Goal: Task Accomplishment & Management: Manage account settings

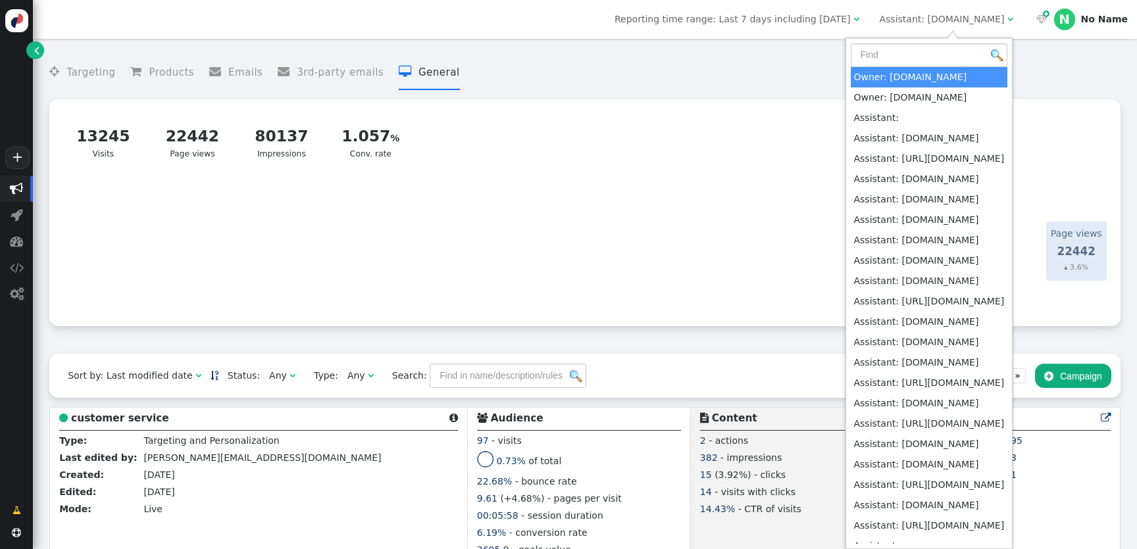
click at [786, 58] on menu " Targeting  Products  Emails  3rd-party emails  General" at bounding box center [584, 72] width 1071 height 35
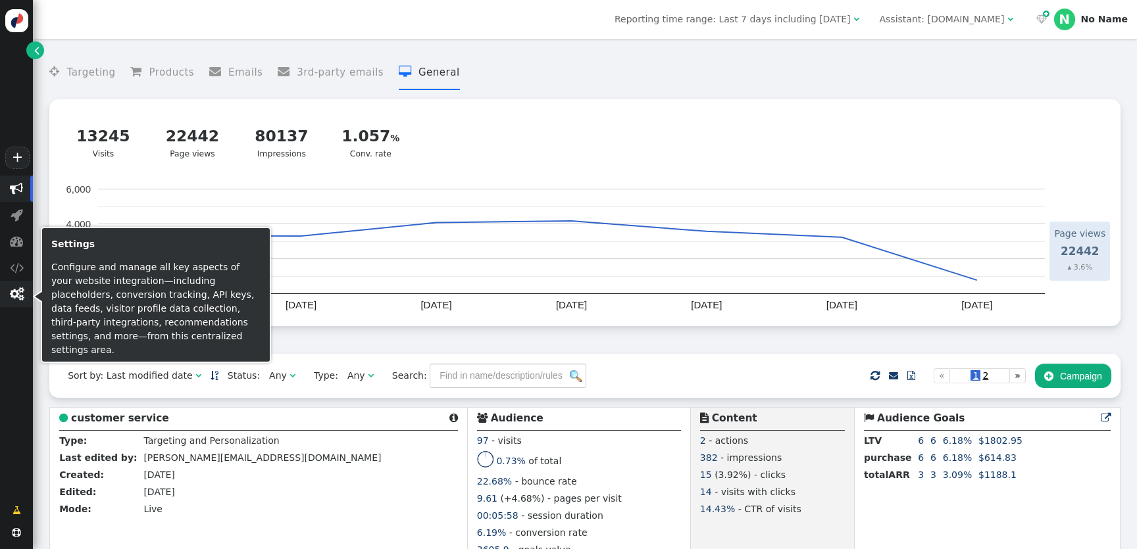
click at [16, 293] on span "" at bounding box center [17, 294] width 14 height 13
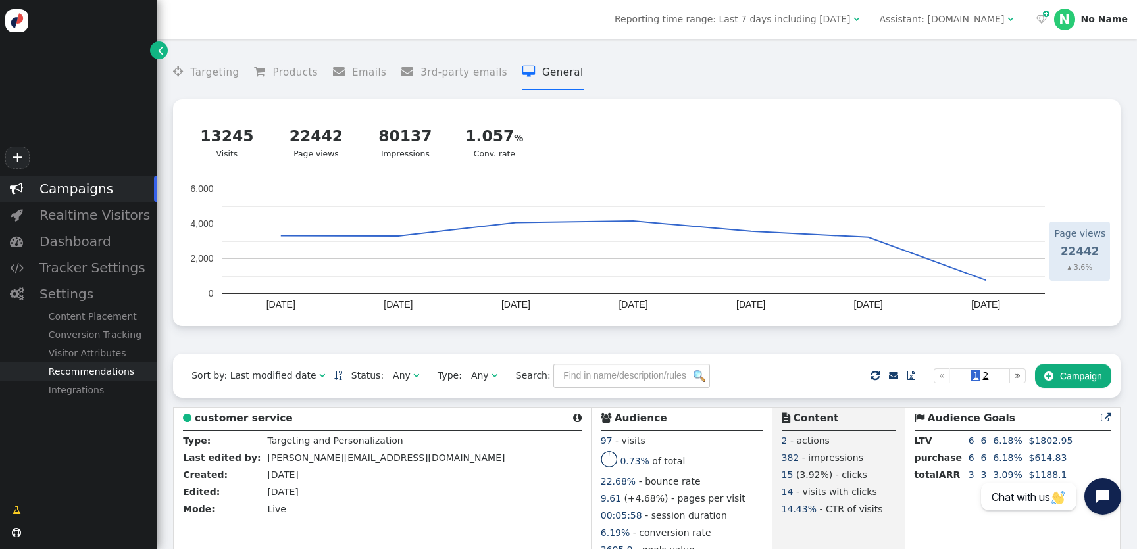
click at [124, 374] on div "Recommendations" at bounding box center [95, 372] width 124 height 18
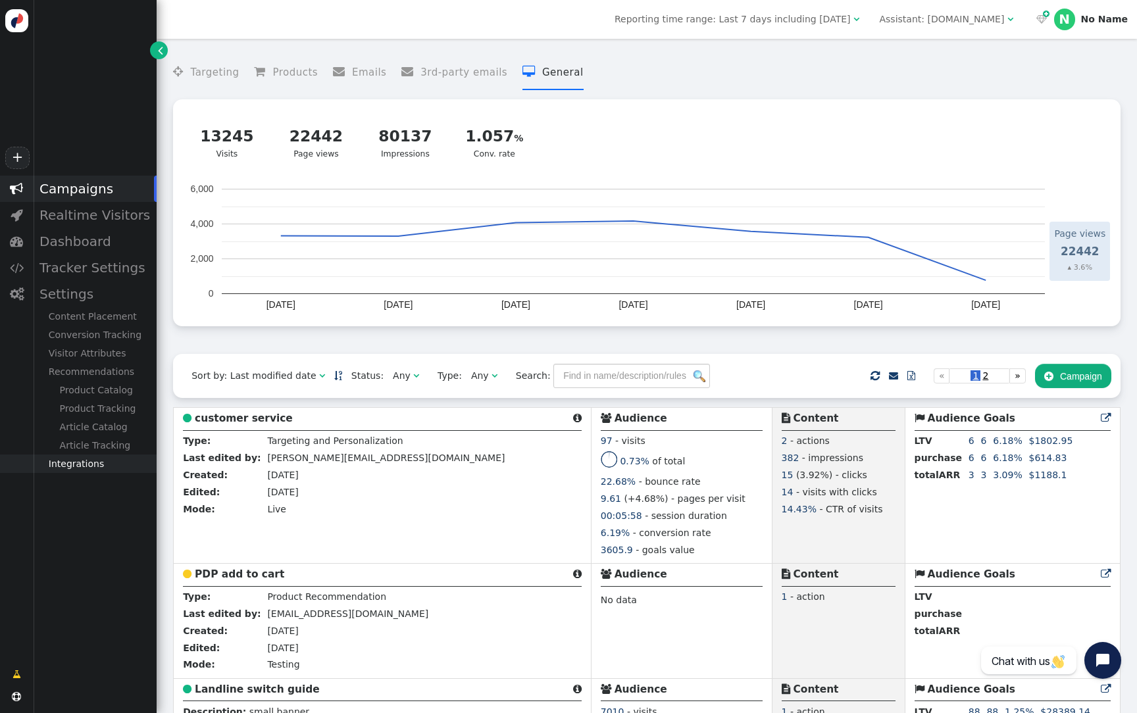
click at [95, 465] on div "Integrations" at bounding box center [95, 464] width 124 height 18
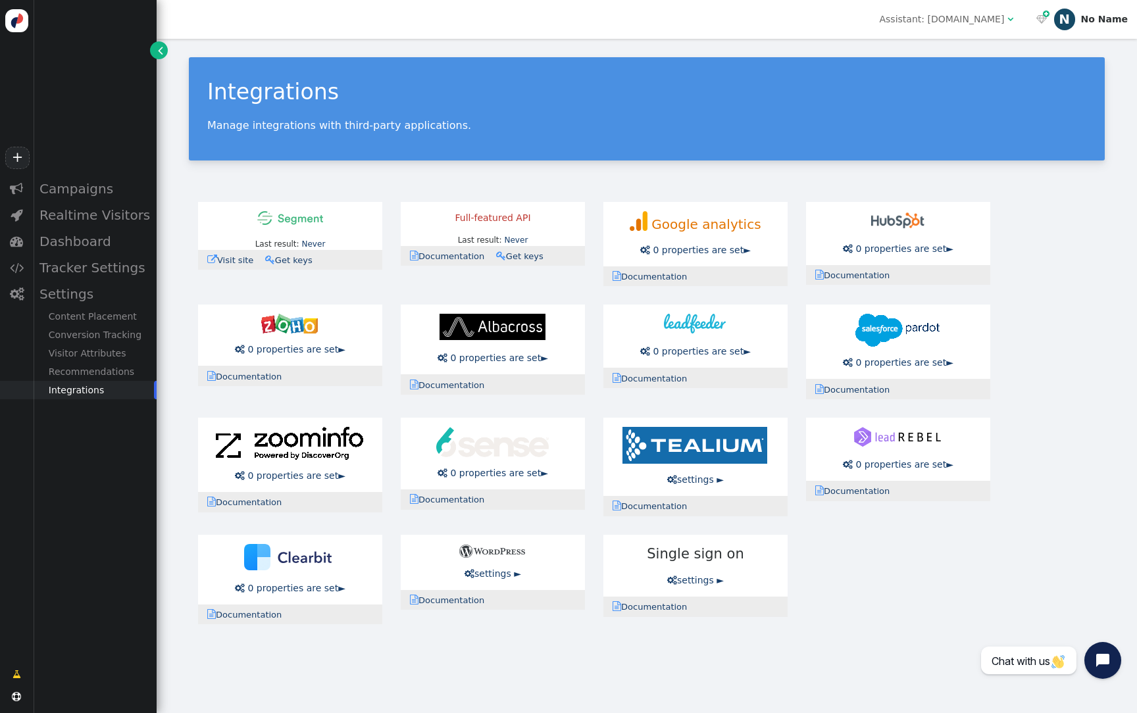
click at [1067, 14] on div "N" at bounding box center [1064, 19] width 21 height 21
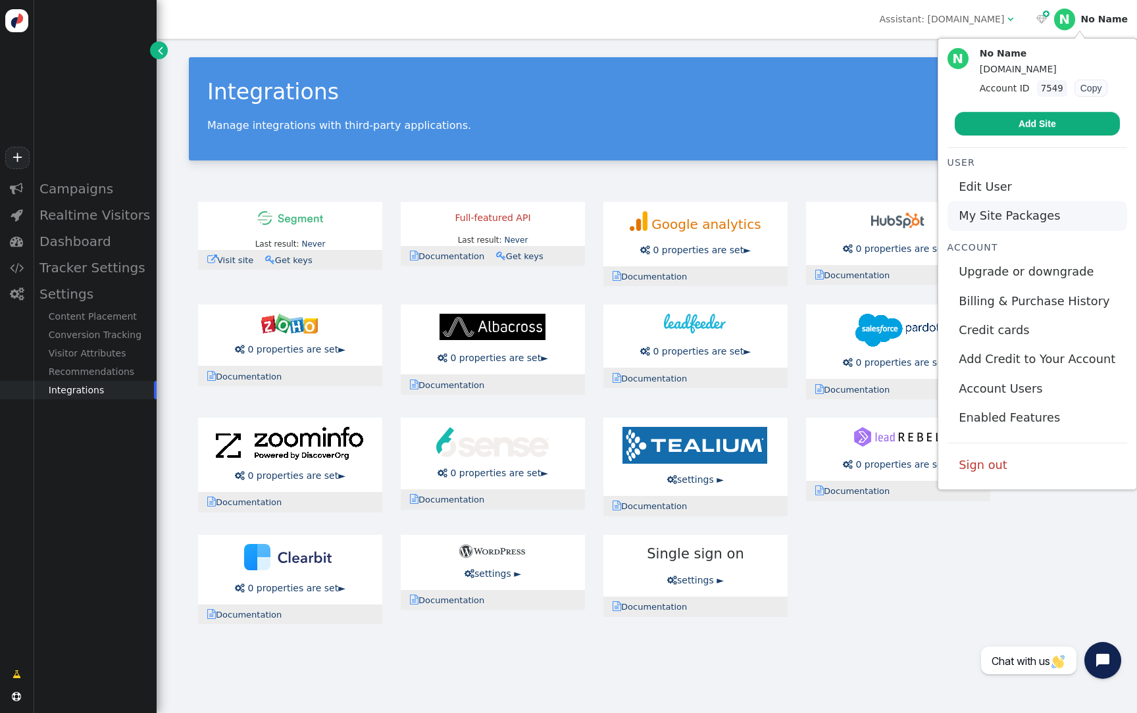
click at [1019, 220] on link "My Site Packages" at bounding box center [1037, 215] width 180 height 29
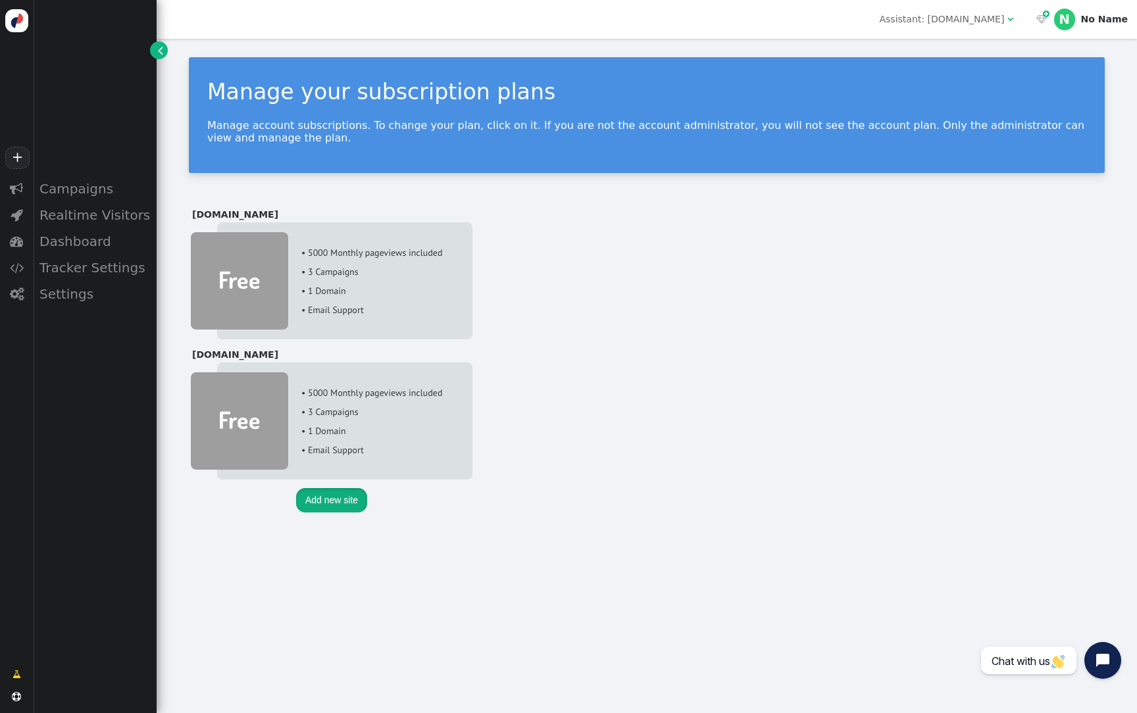
click at [328, 505] on button "Add new site" at bounding box center [331, 500] width 71 height 24
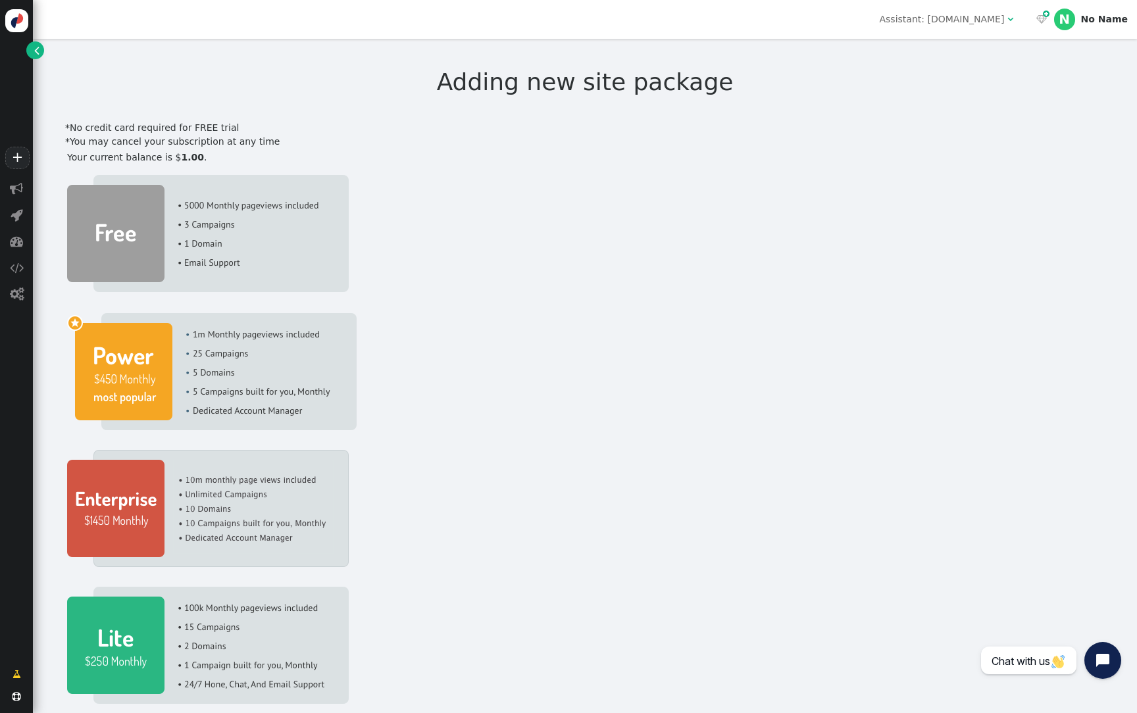
click at [1004, 19] on div "Assistant: [DOMAIN_NAME]" at bounding box center [941, 20] width 125 height 14
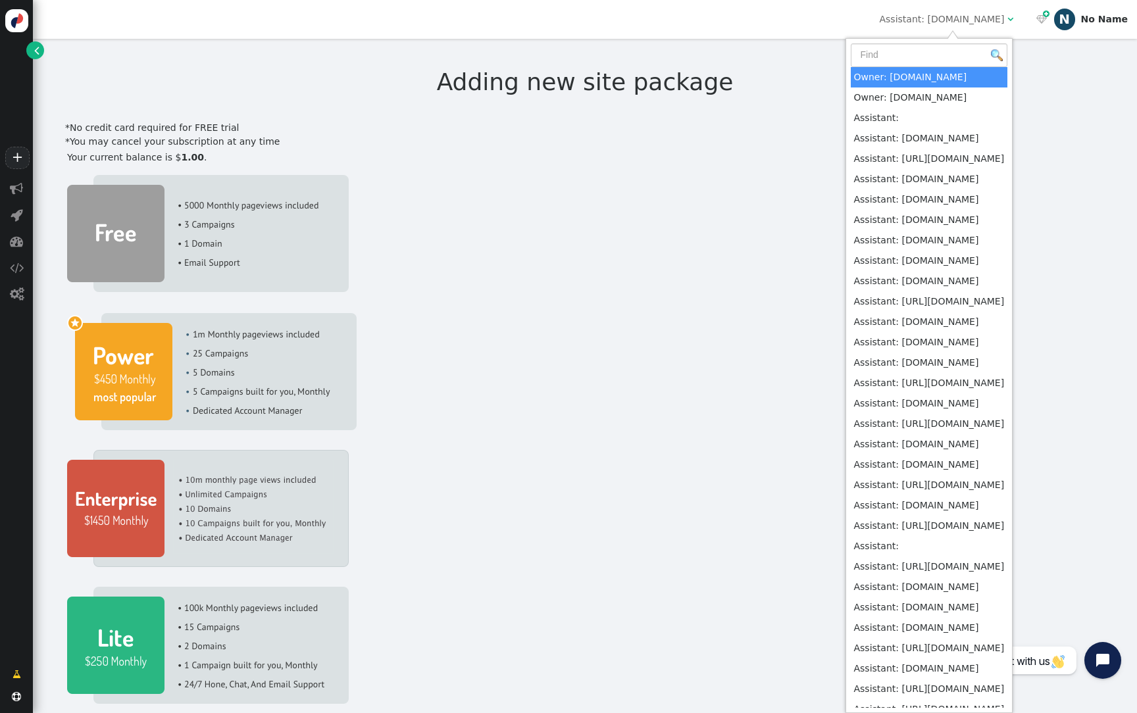
click at [1069, 20] on div "N" at bounding box center [1064, 19] width 21 height 21
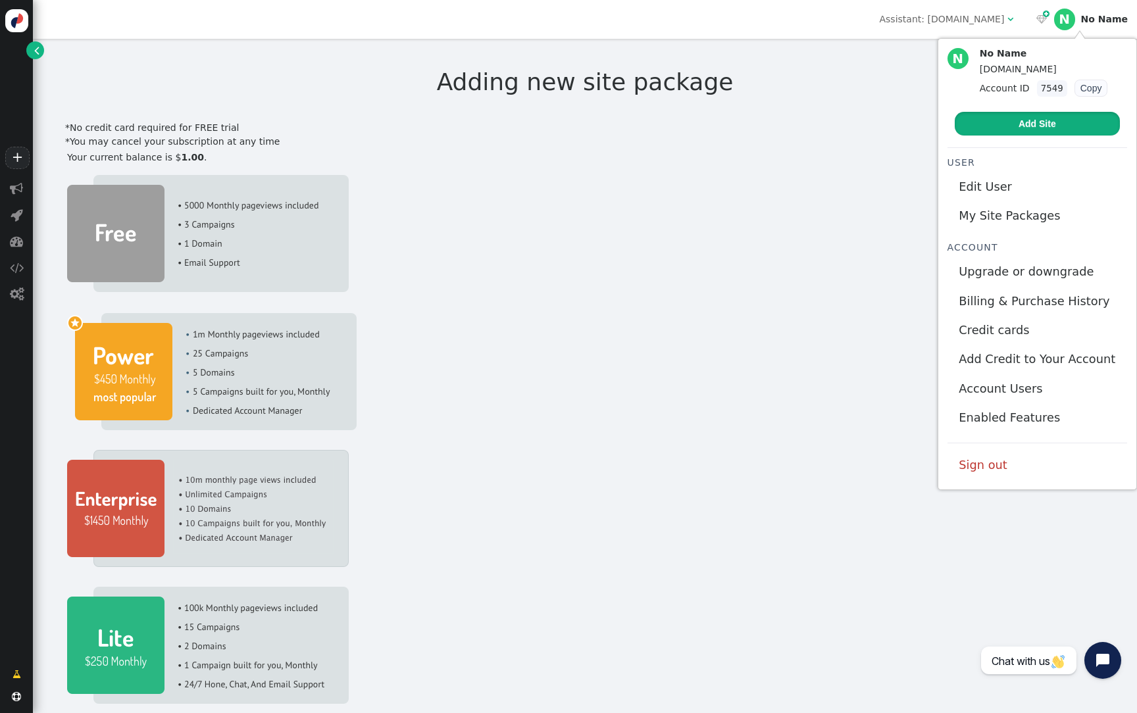
click at [1032, 131] on link "Add Site" at bounding box center [1037, 124] width 165 height 24
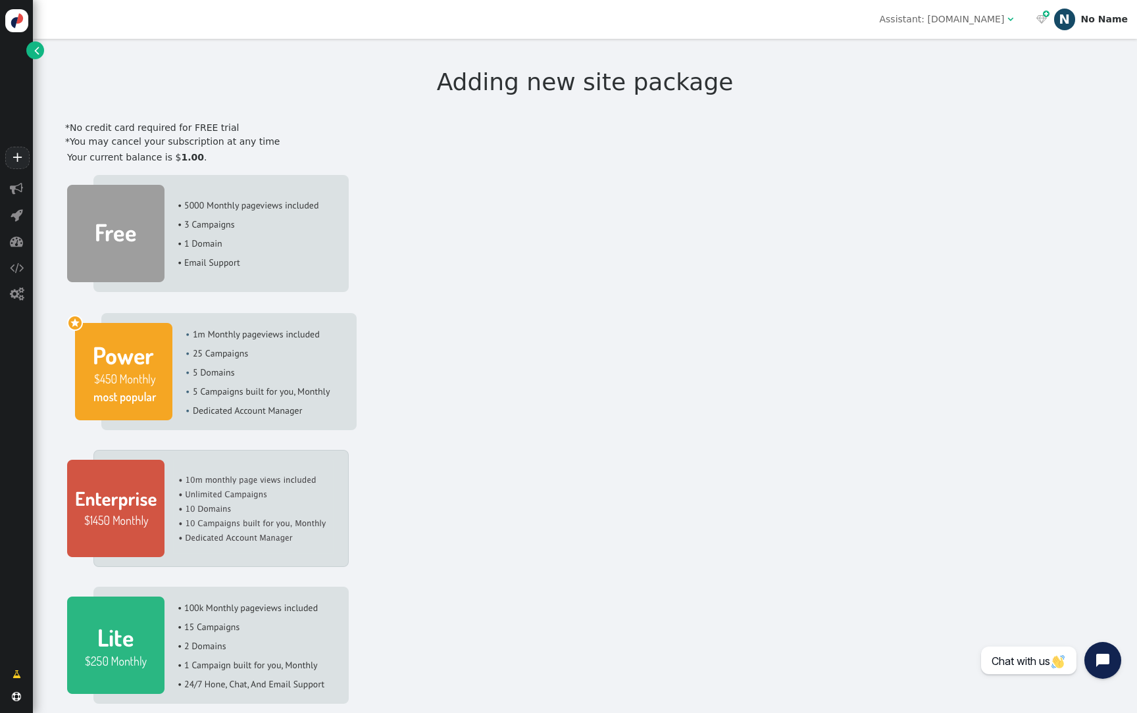
click at [1061, 13] on div "N" at bounding box center [1064, 19] width 21 height 21
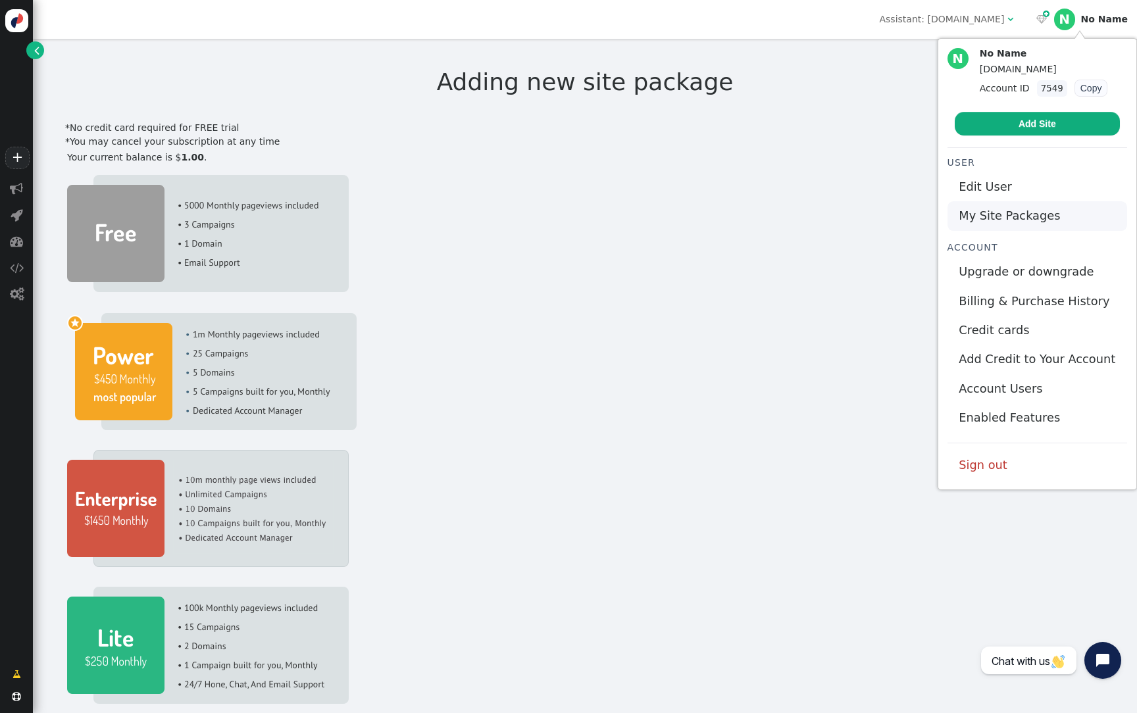
click at [1022, 222] on link "My Site Packages" at bounding box center [1037, 215] width 180 height 29
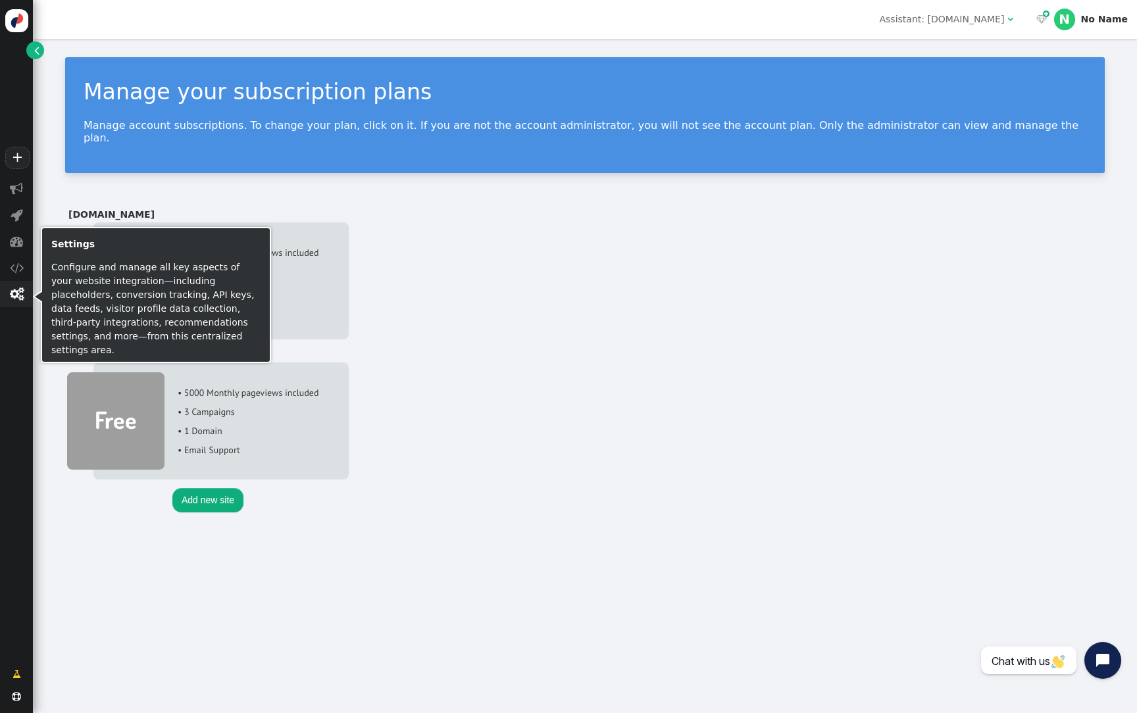
click at [7, 297] on span "" at bounding box center [16, 294] width 33 height 26
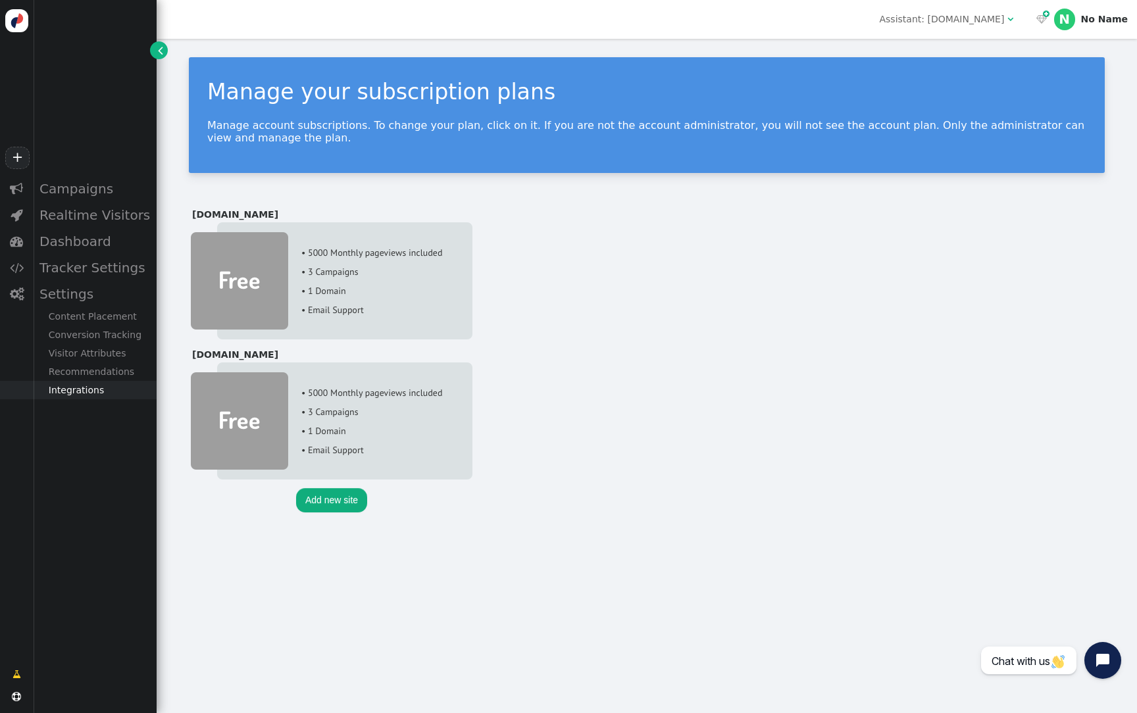
click at [99, 392] on div "Integrations" at bounding box center [95, 390] width 124 height 18
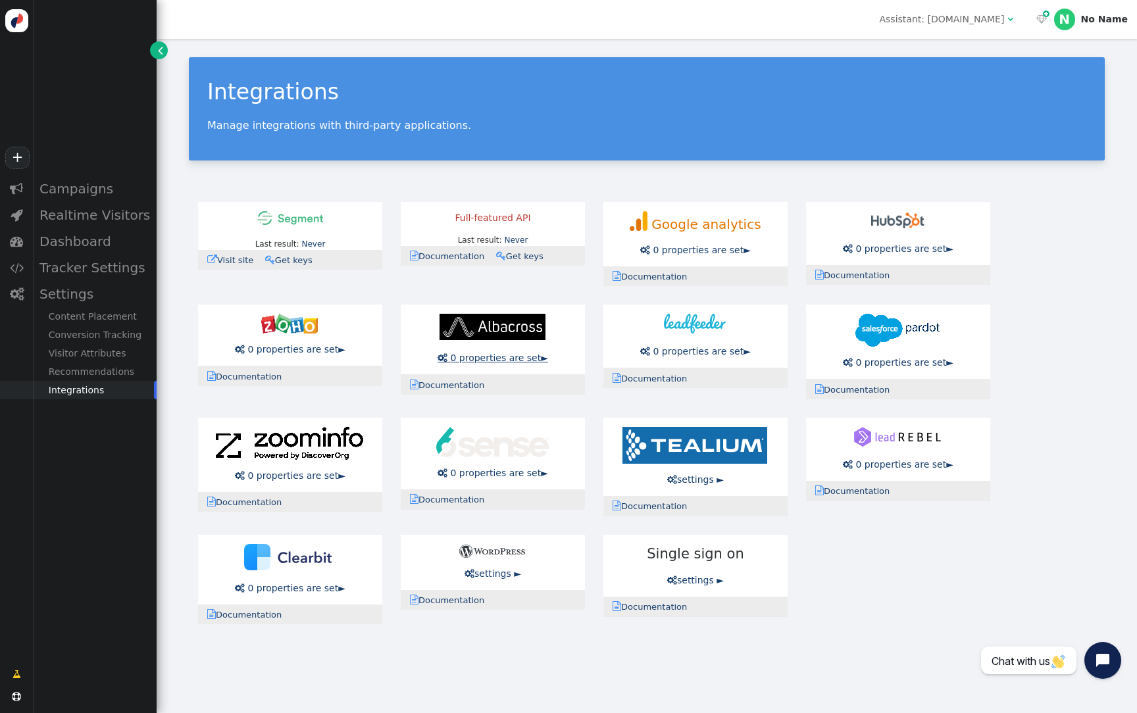
click at [520, 357] on span "0 properties are set" at bounding box center [495, 358] width 91 height 11
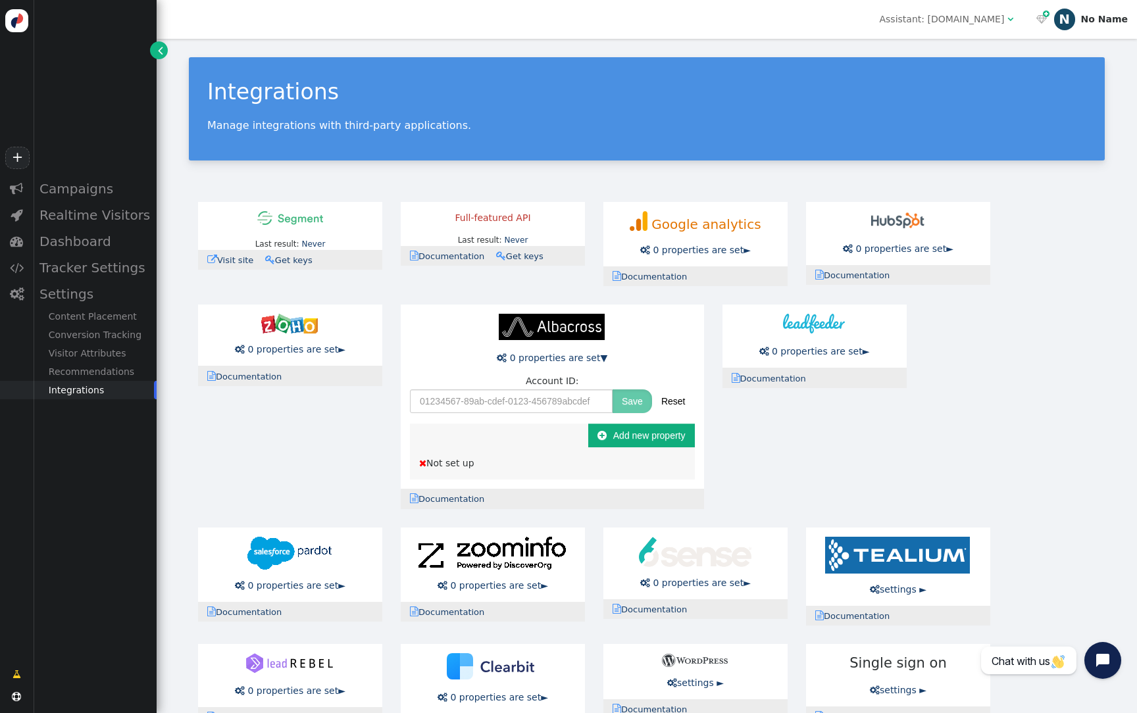
click at [1110, 19] on div "No Name" at bounding box center [1104, 19] width 47 height 11
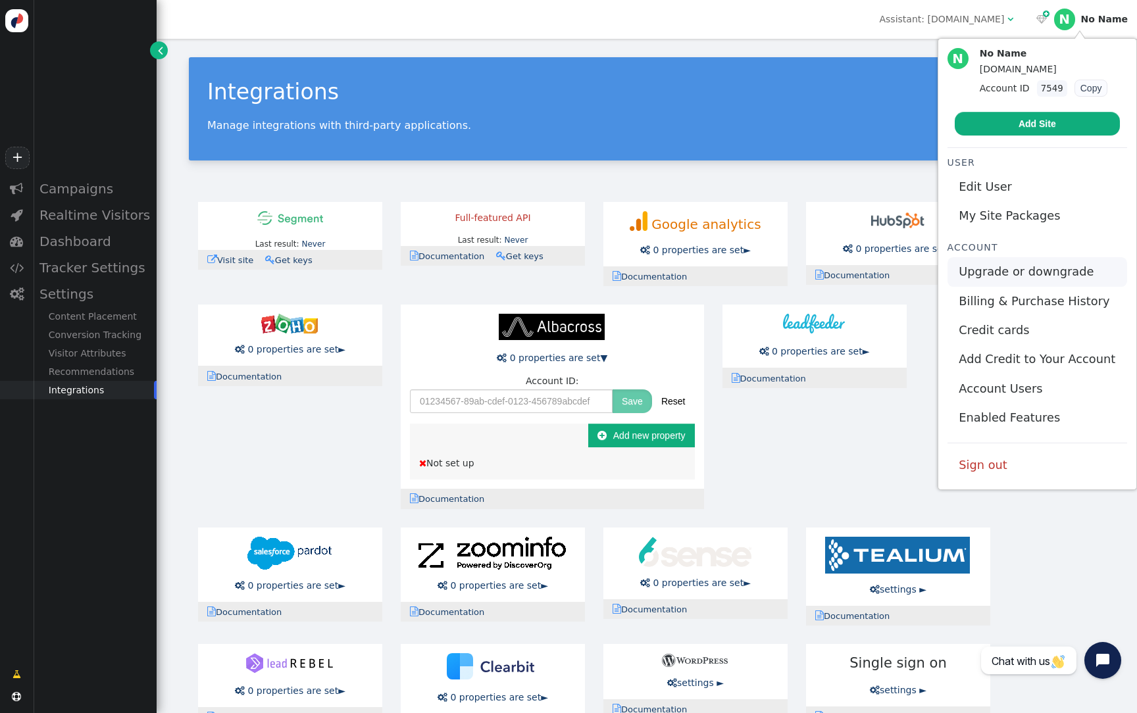
click at [1036, 275] on link "Upgrade or downgrade" at bounding box center [1037, 271] width 180 height 29
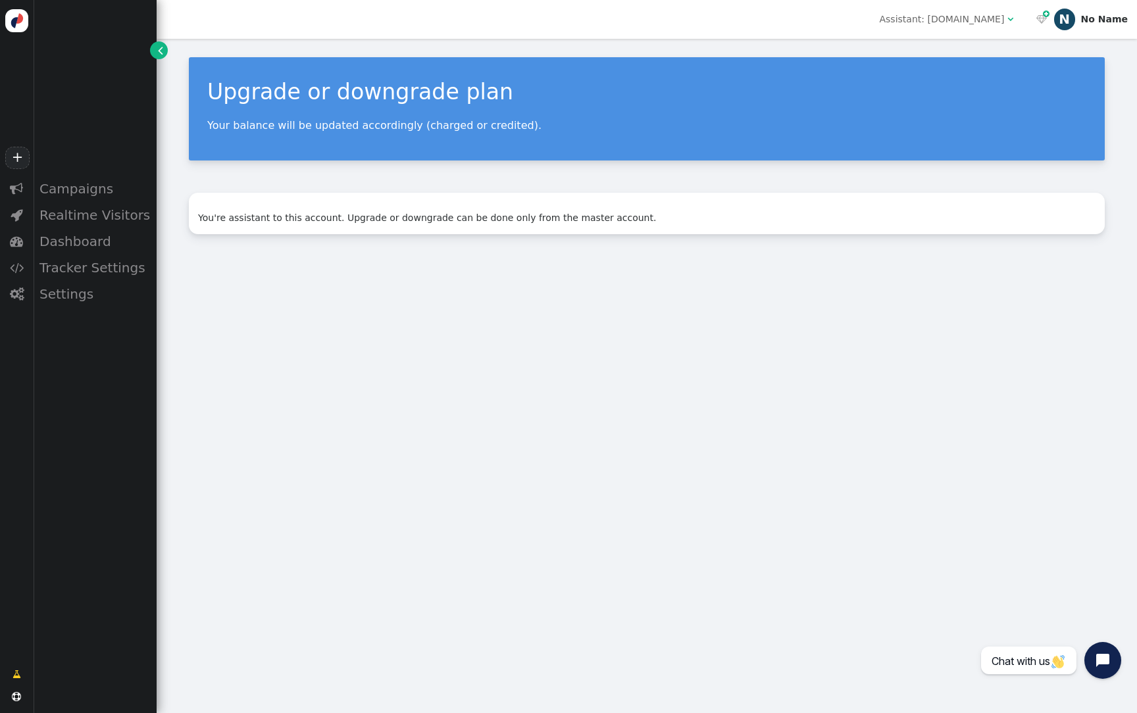
click at [1066, 22] on div "N" at bounding box center [1064, 19] width 21 height 21
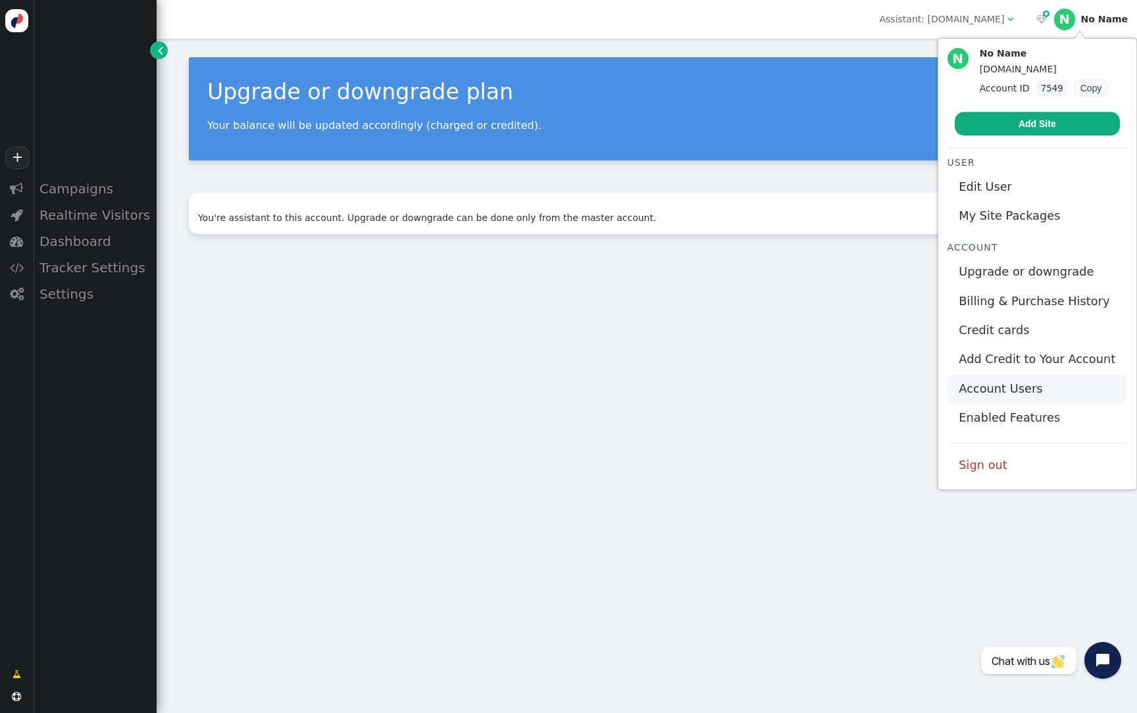
click at [1024, 392] on link "Account Users" at bounding box center [1037, 388] width 180 height 29
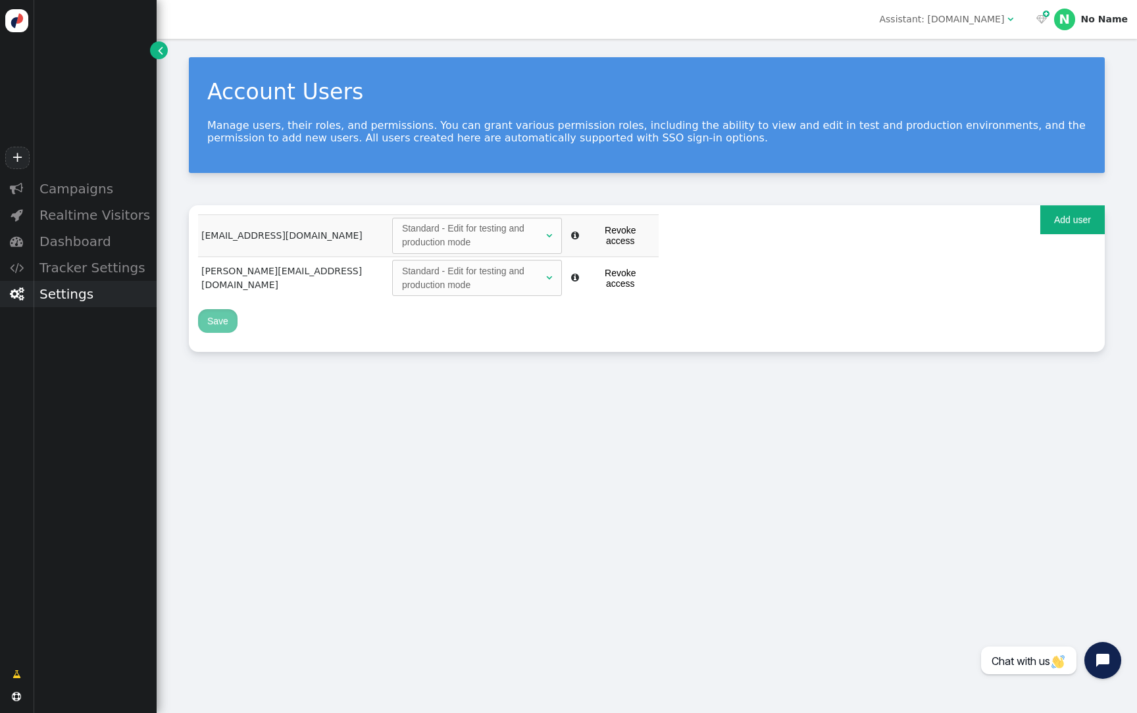
click at [82, 304] on div "Settings" at bounding box center [95, 294] width 124 height 26
click at [79, 395] on div "Integrations" at bounding box center [95, 390] width 124 height 18
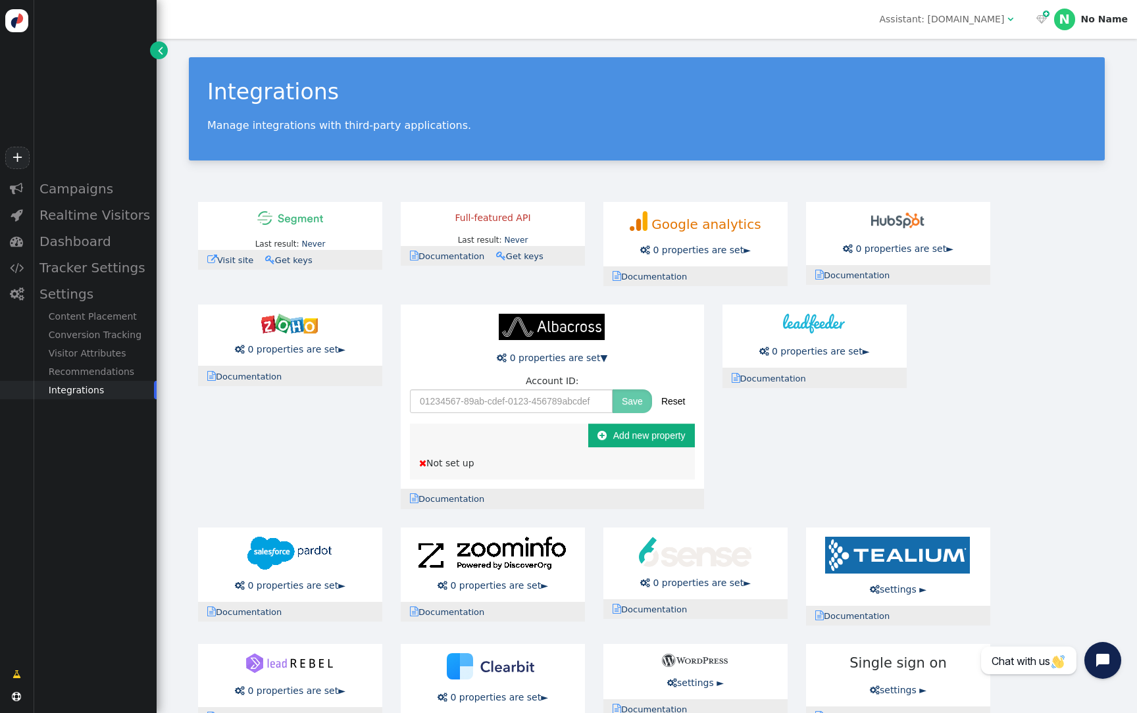
click at [537, 335] on img at bounding box center [552, 327] width 106 height 26
click at [681, 403] on button "Reset" at bounding box center [673, 402] width 43 height 24
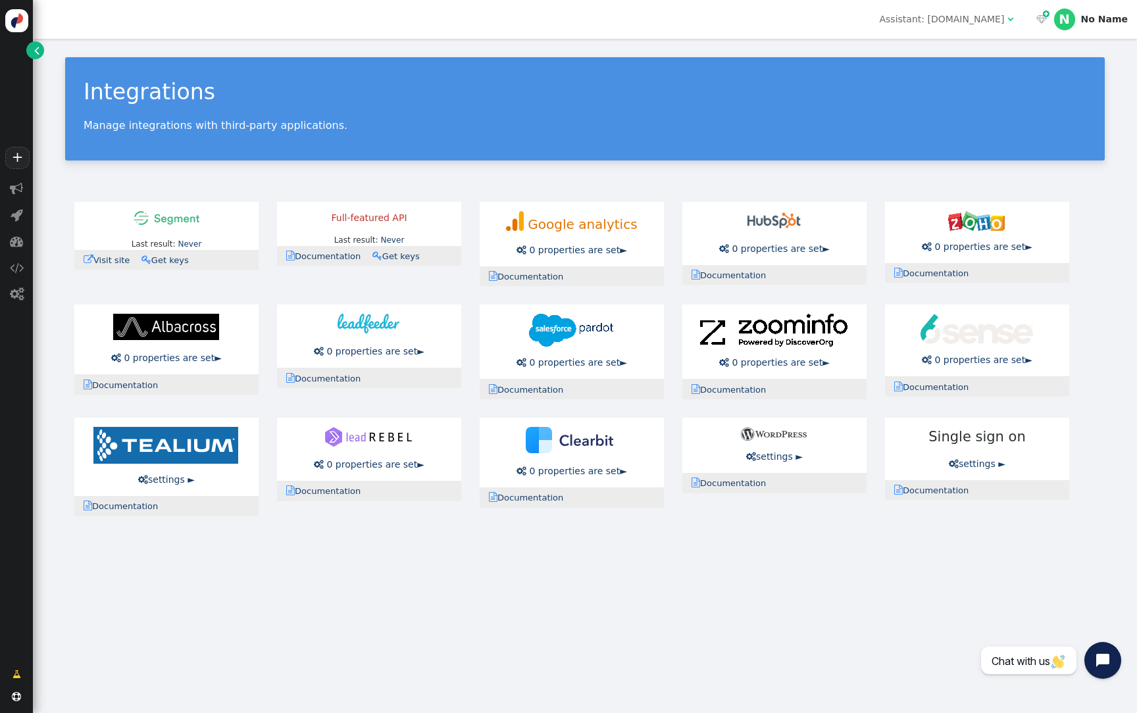
click at [1070, 5] on div "  N No Name" at bounding box center [1082, 19] width 109 height 39
click at [1070, 18] on div "N" at bounding box center [1064, 19] width 21 height 21
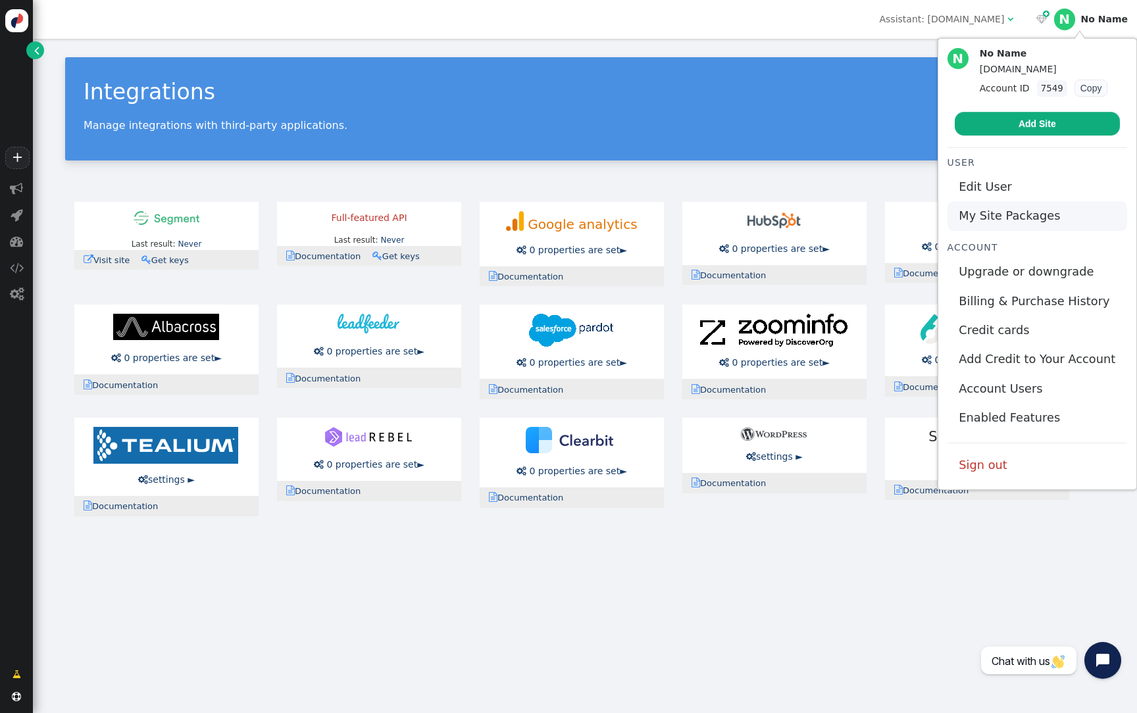
click at [1013, 213] on link "My Site Packages" at bounding box center [1037, 215] width 180 height 29
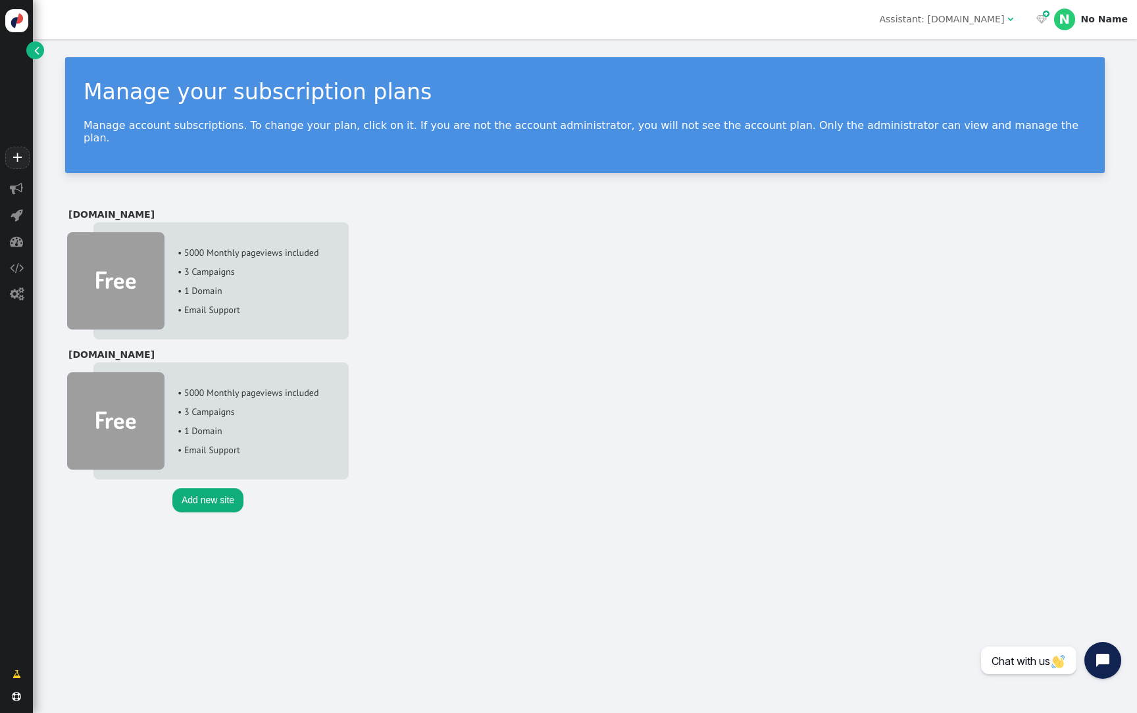
click at [201, 493] on button "Add new site" at bounding box center [207, 500] width 71 height 24
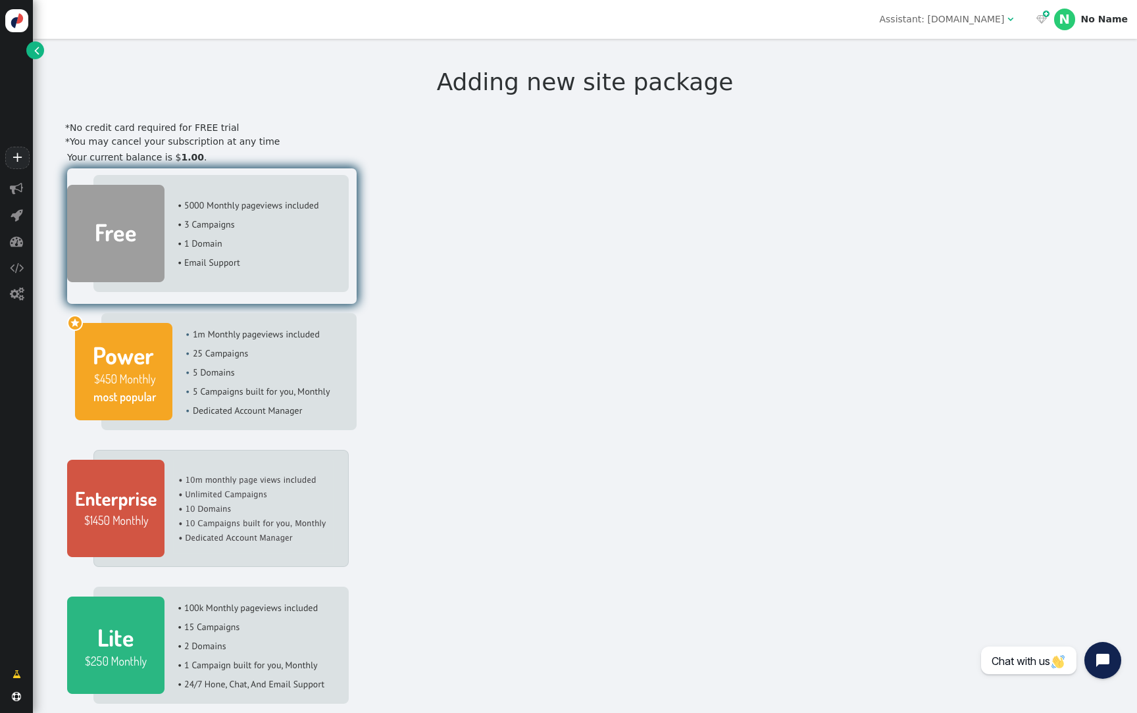
click at [251, 284] on img at bounding box center [208, 233] width 282 height 117
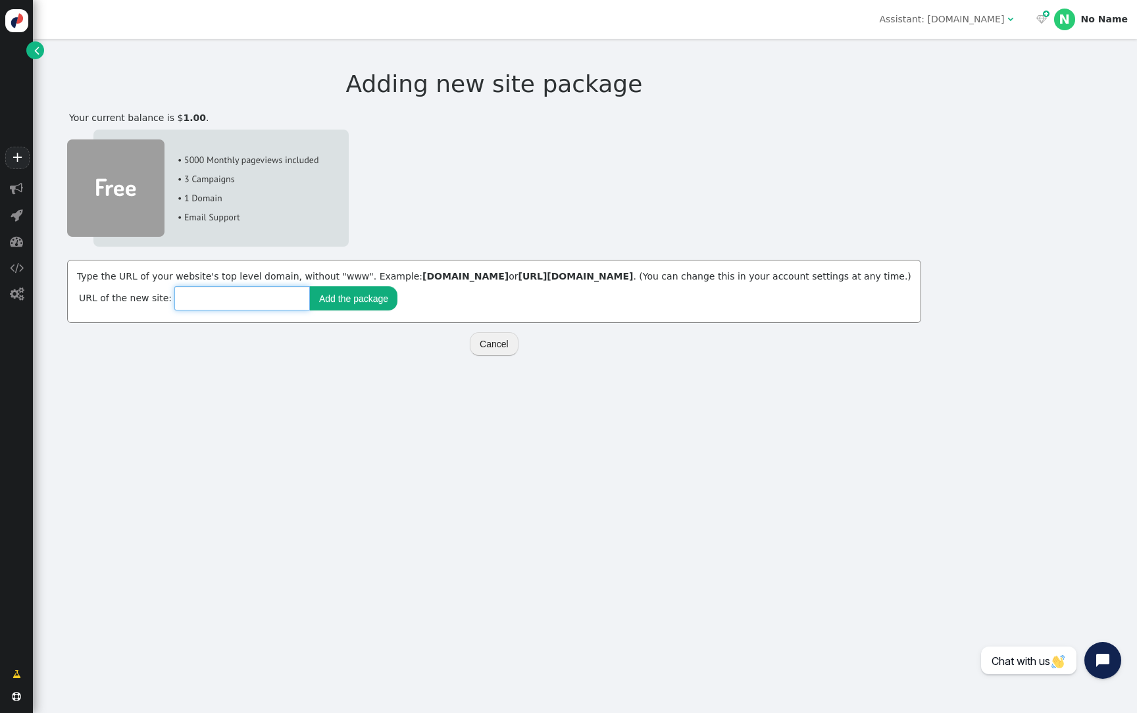
click at [190, 309] on input "text" at bounding box center [242, 298] width 136 height 24
type input "[DOMAIN_NAME]"
click at [215, 306] on input "[DOMAIN_NAME]" at bounding box center [242, 298] width 136 height 24
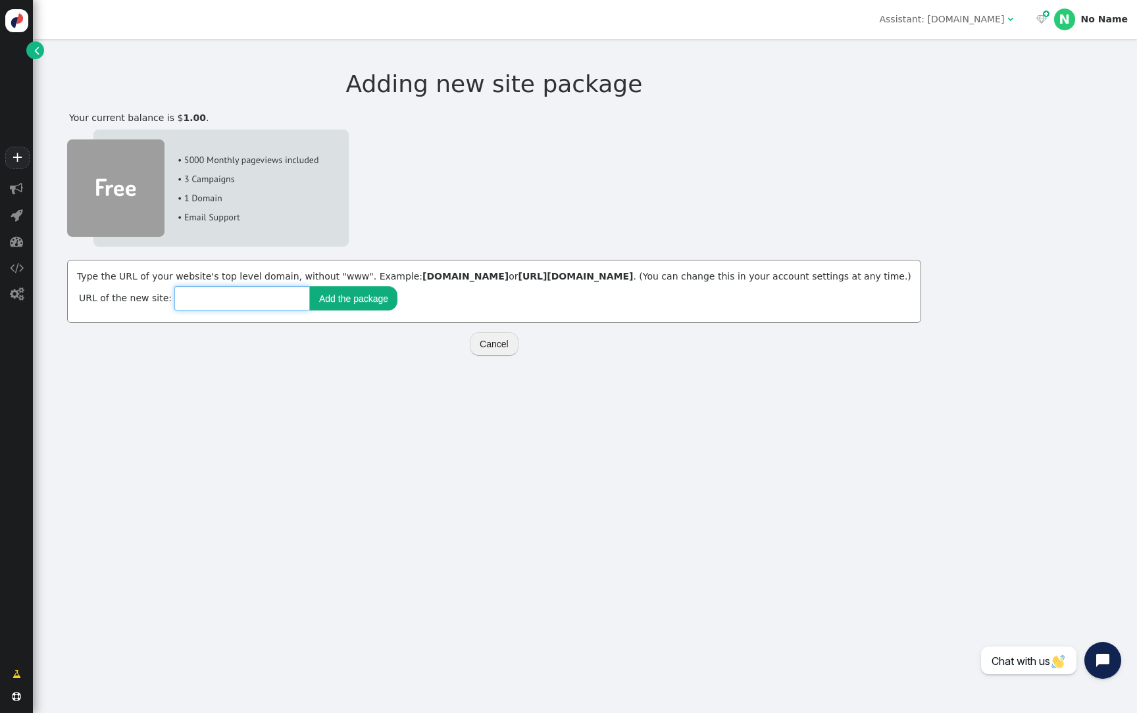
click at [257, 307] on input "text" at bounding box center [242, 298] width 136 height 24
type input "fdfdfd.dffd"
click at [320, 303] on button "Add the package" at bounding box center [354, 298] width 88 height 24
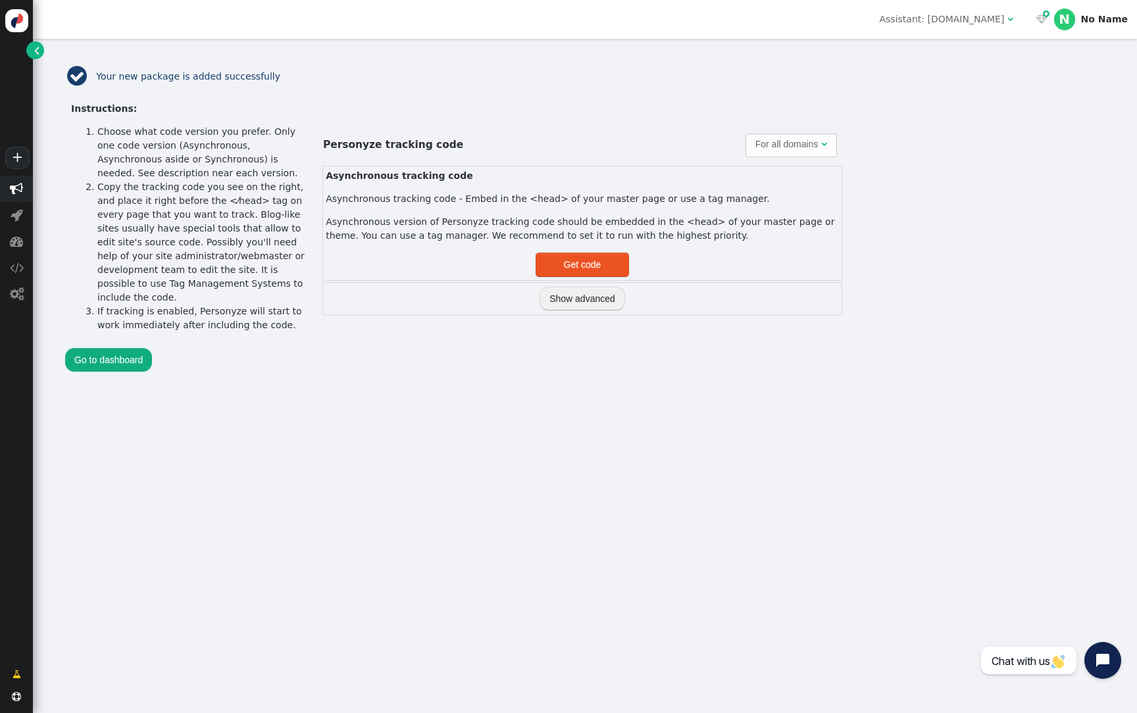
click at [18, 197] on span "" at bounding box center [16, 189] width 33 height 26
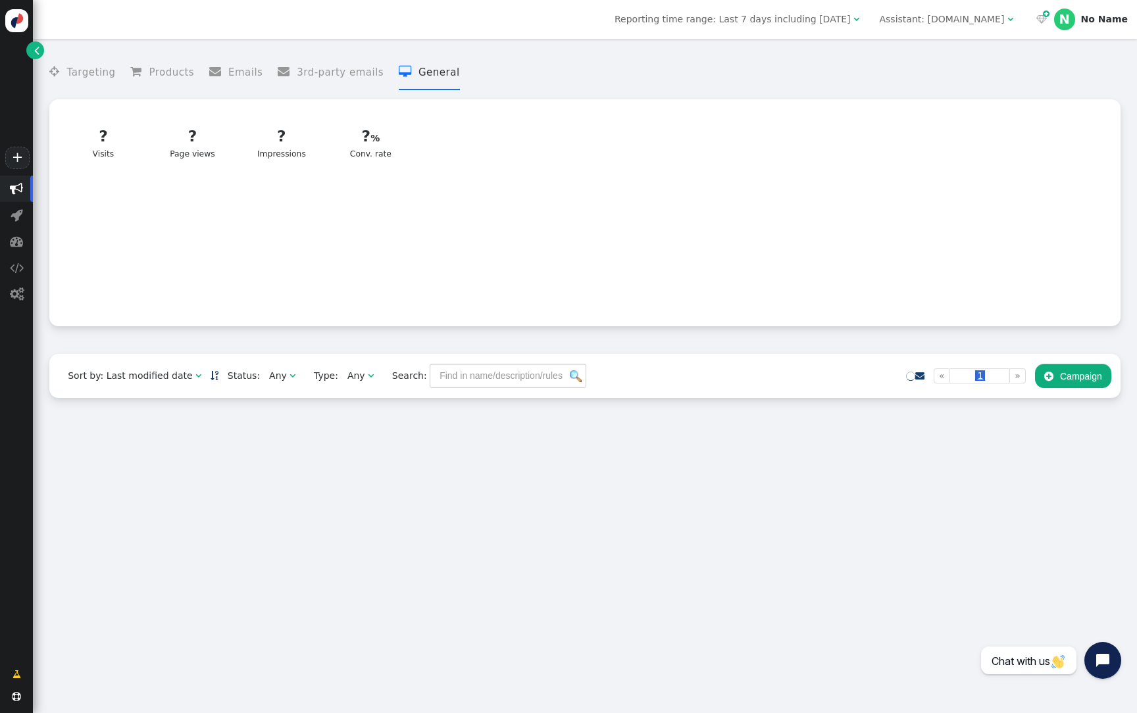
click at [949, 24] on div "Assistant: [DOMAIN_NAME]" at bounding box center [941, 20] width 125 height 14
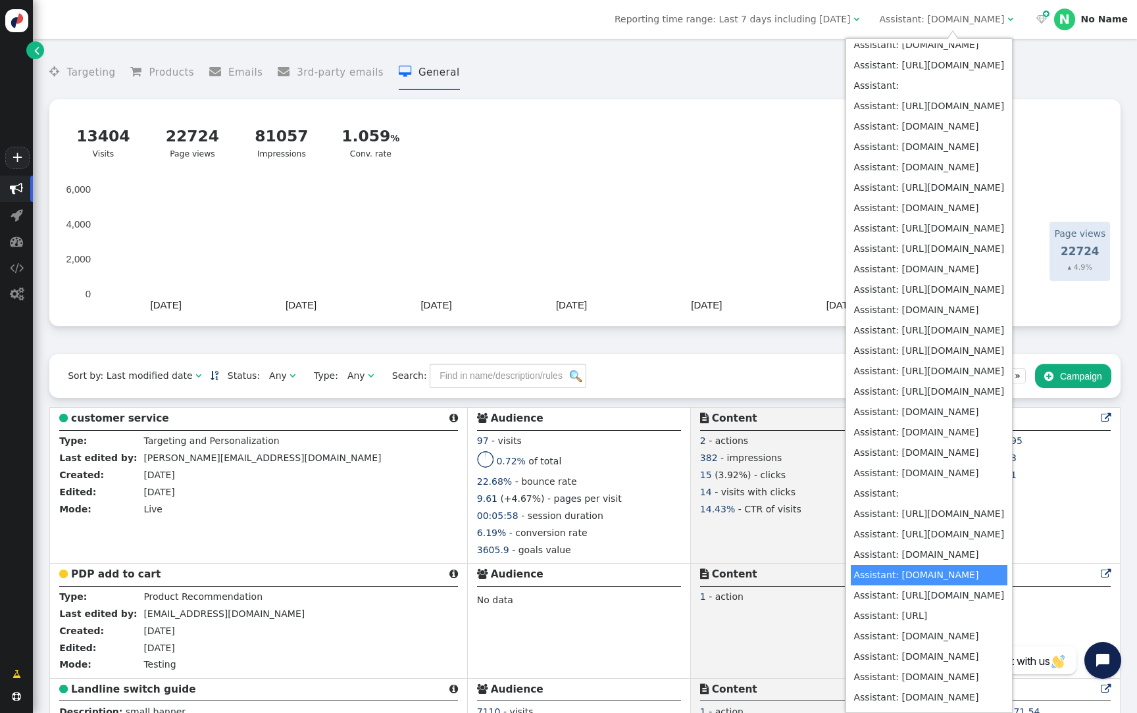
scroll to position [436, 0]
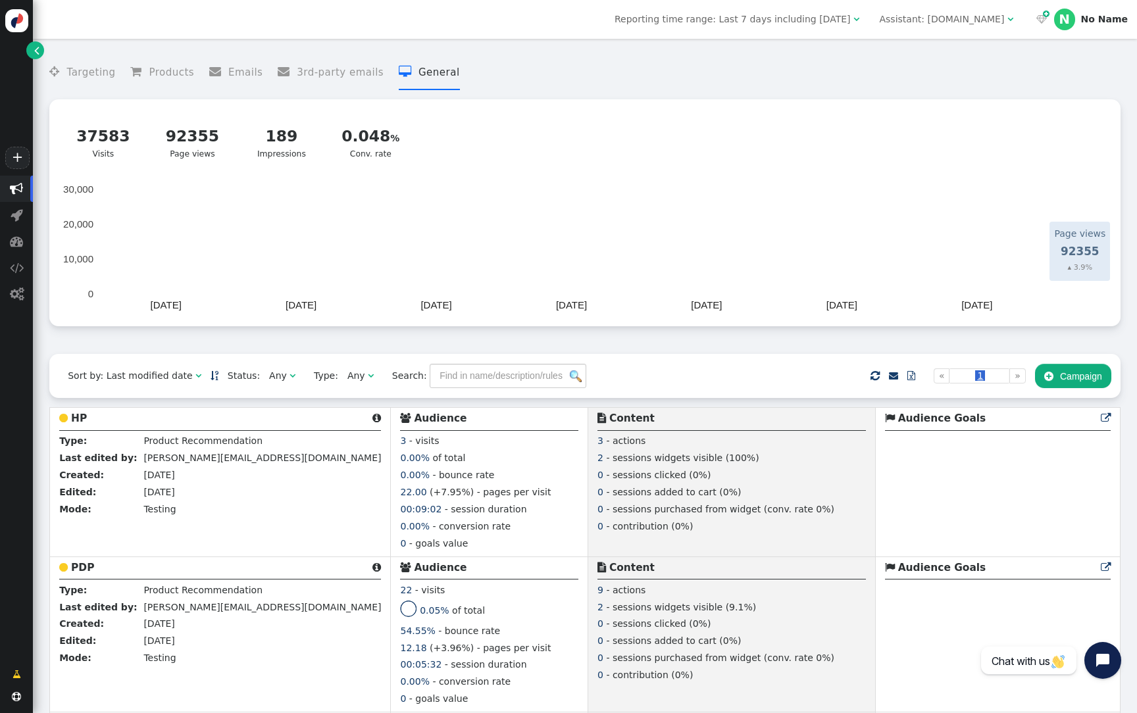
click at [964, 24] on div "Assistant: [DOMAIN_NAME]" at bounding box center [941, 20] width 125 height 14
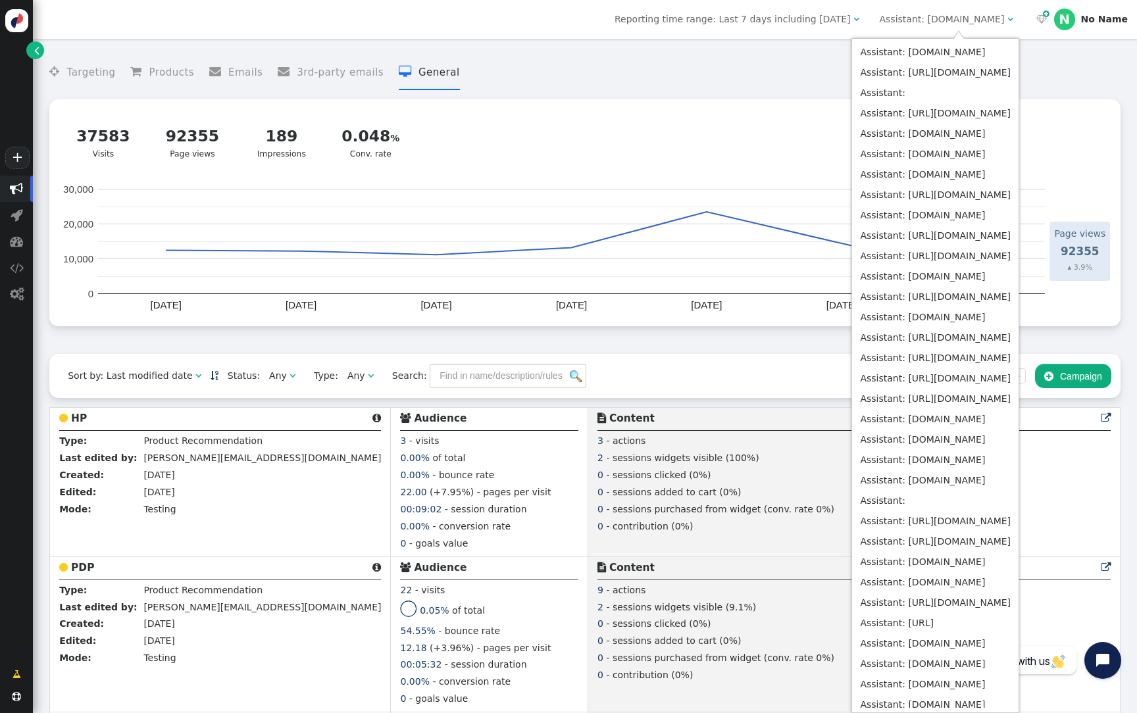
scroll to position [481, 0]
